Goal: Information Seeking & Learning: Learn about a topic

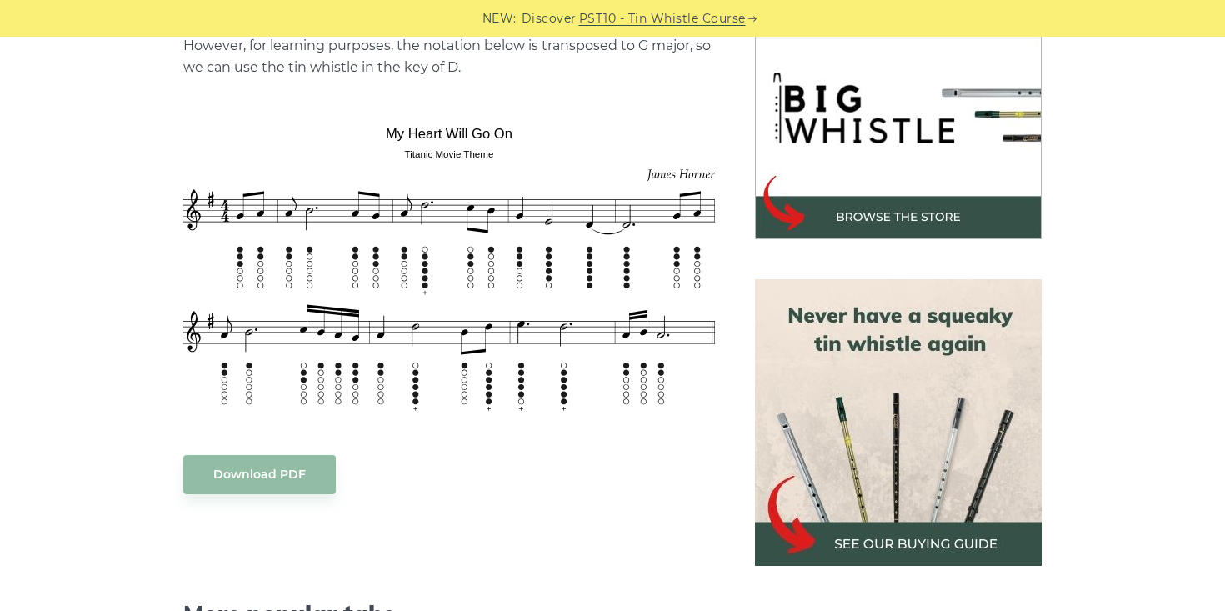
scroll to position [498, 0]
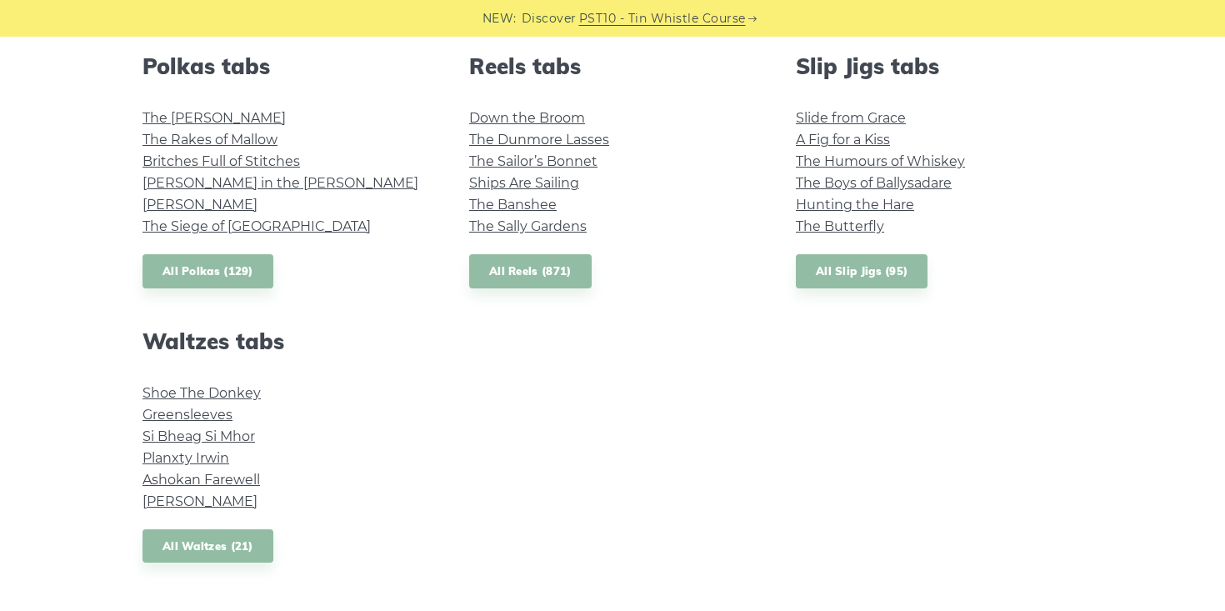
scroll to position [1237, 0]
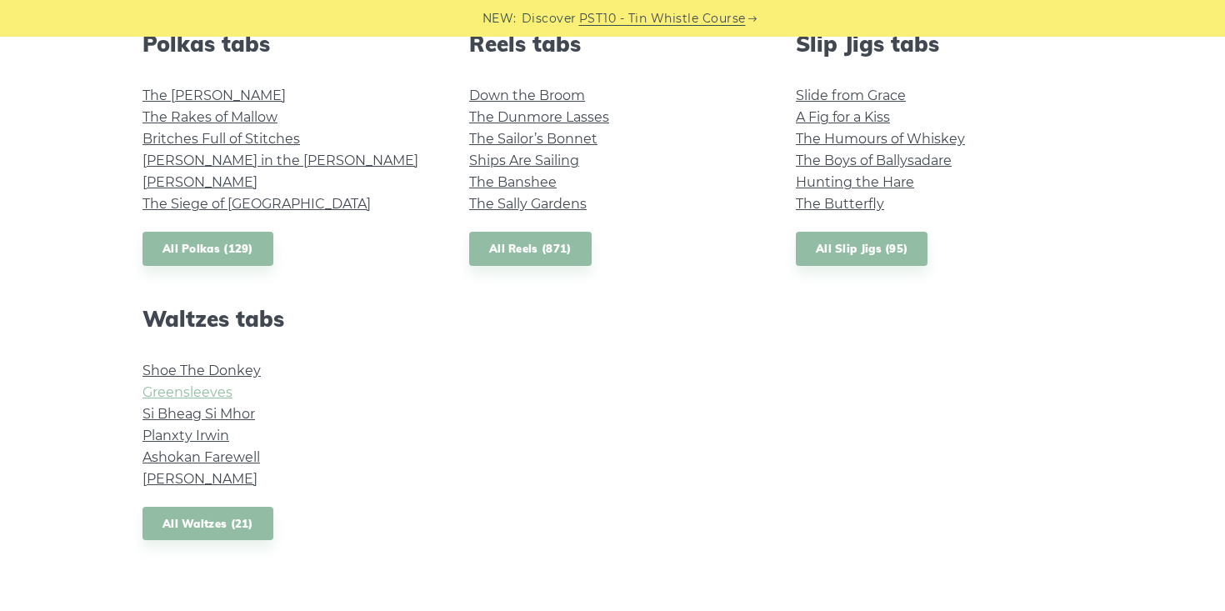
click at [181, 391] on link "Greensleeves" at bounding box center [188, 392] width 90 height 16
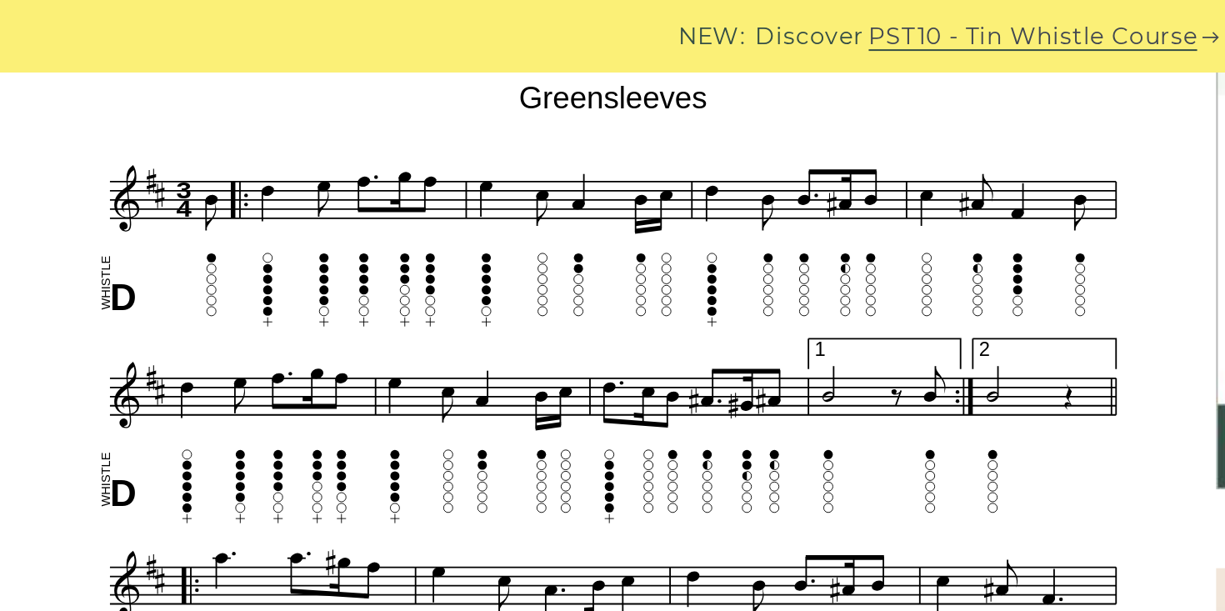
scroll to position [513, 0]
